Goal: Task Accomplishment & Management: Use online tool/utility

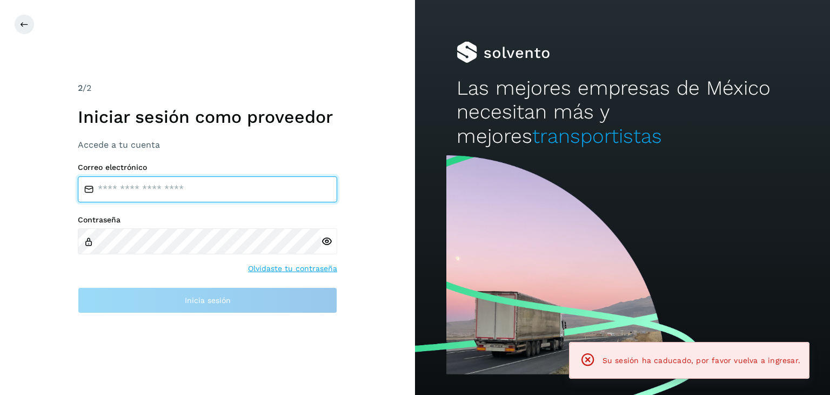
type input "**********"
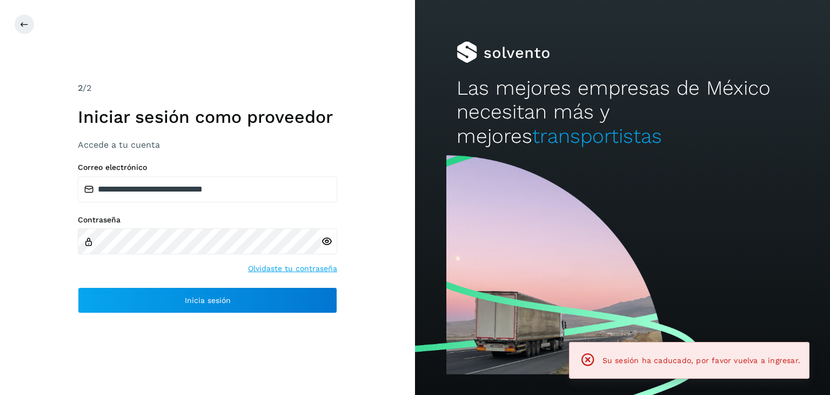
click at [324, 236] on icon at bounding box center [326, 241] width 11 height 11
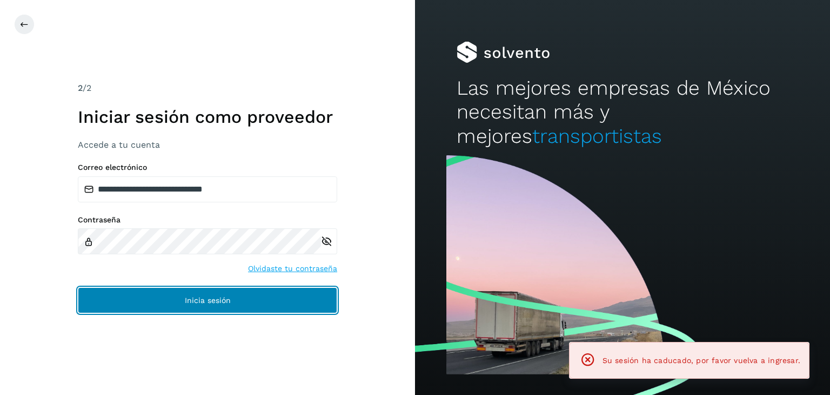
click at [216, 289] on button "Inicia sesión" at bounding box center [207, 300] width 259 height 26
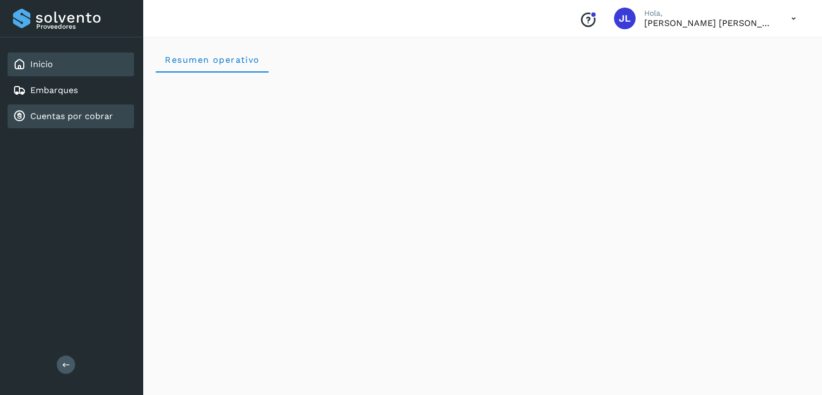
click at [120, 121] on div "Cuentas por cobrar" at bounding box center [71, 116] width 126 height 24
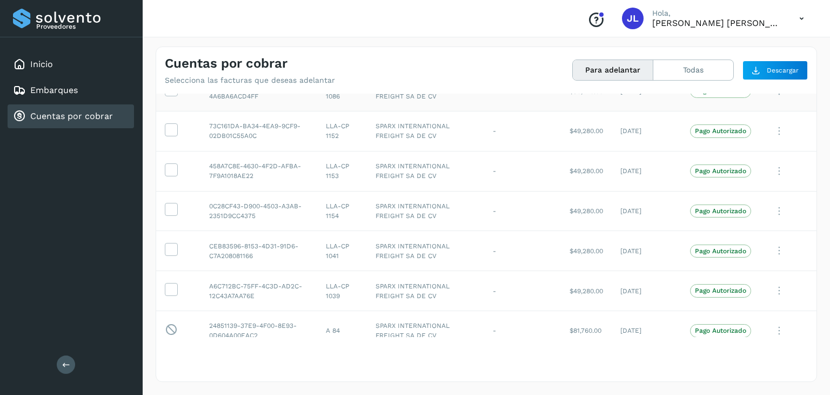
scroll to position [145, 0]
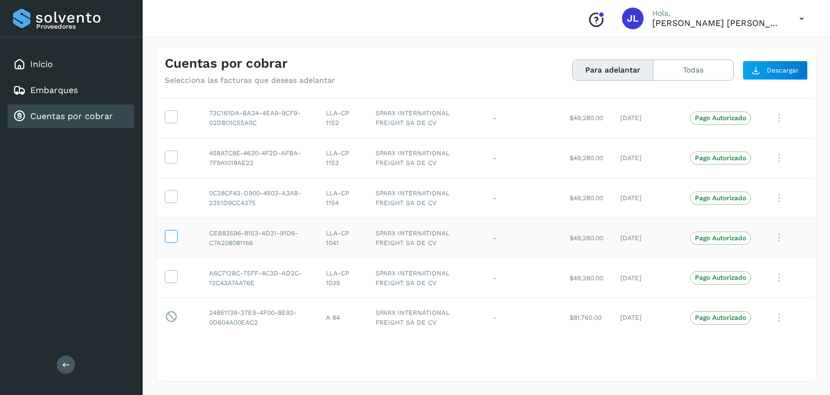
click at [170, 239] on icon at bounding box center [170, 235] width 11 height 11
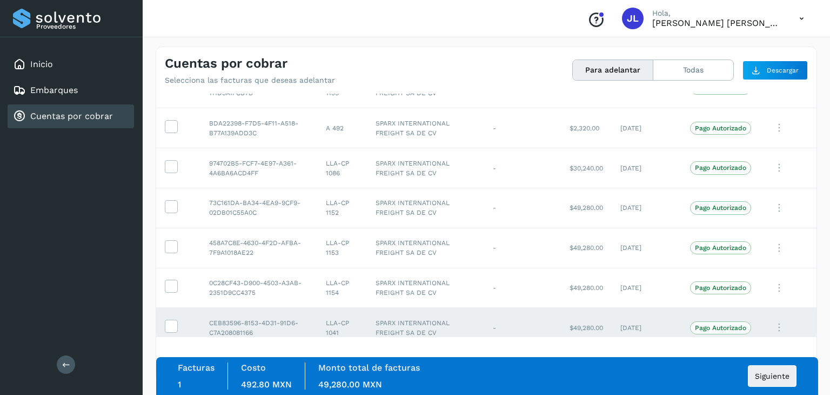
scroll to position [37, 0]
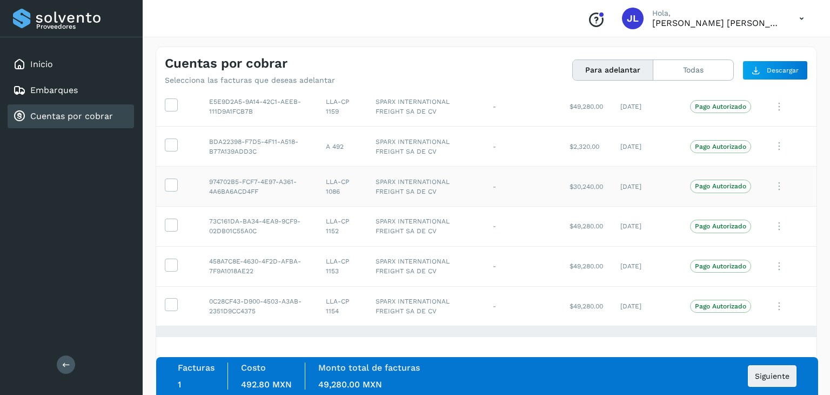
click at [165, 185] on label at bounding box center [171, 184] width 13 height 13
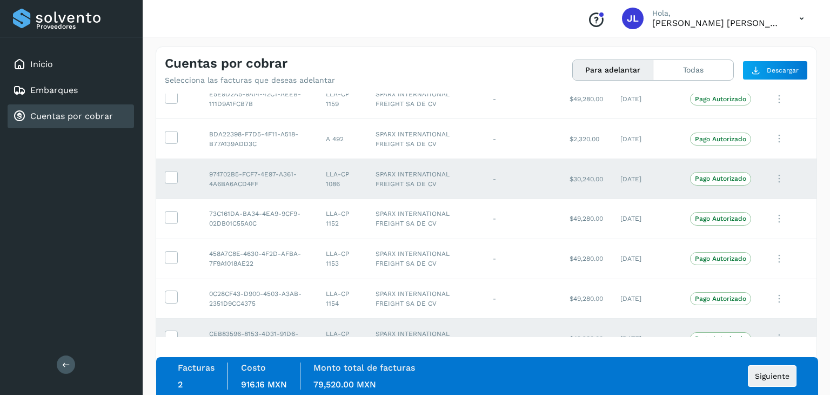
scroll to position [0, 0]
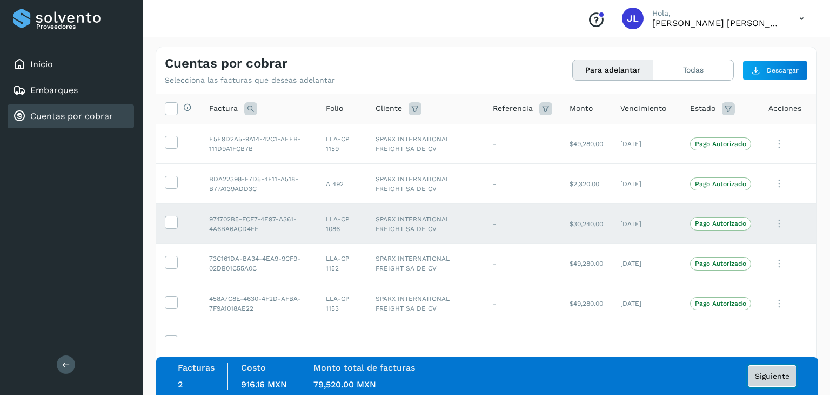
click at [778, 381] on button "Siguiente" at bounding box center [772, 376] width 49 height 22
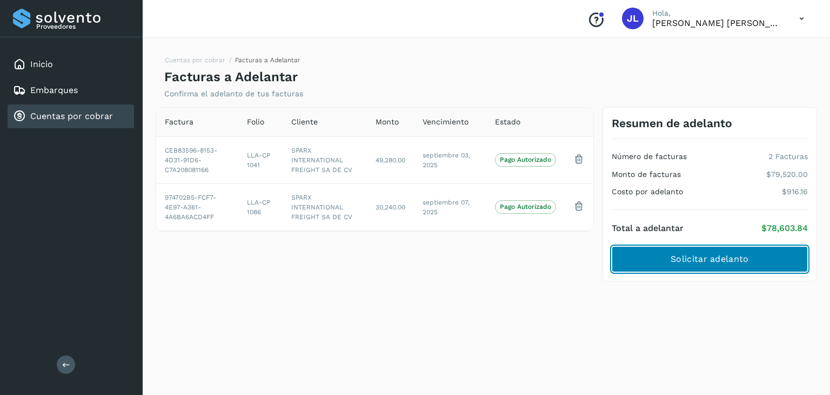
click at [703, 256] on span "Solicitar adelanto" at bounding box center [710, 259] width 78 height 12
